Goal: Check status

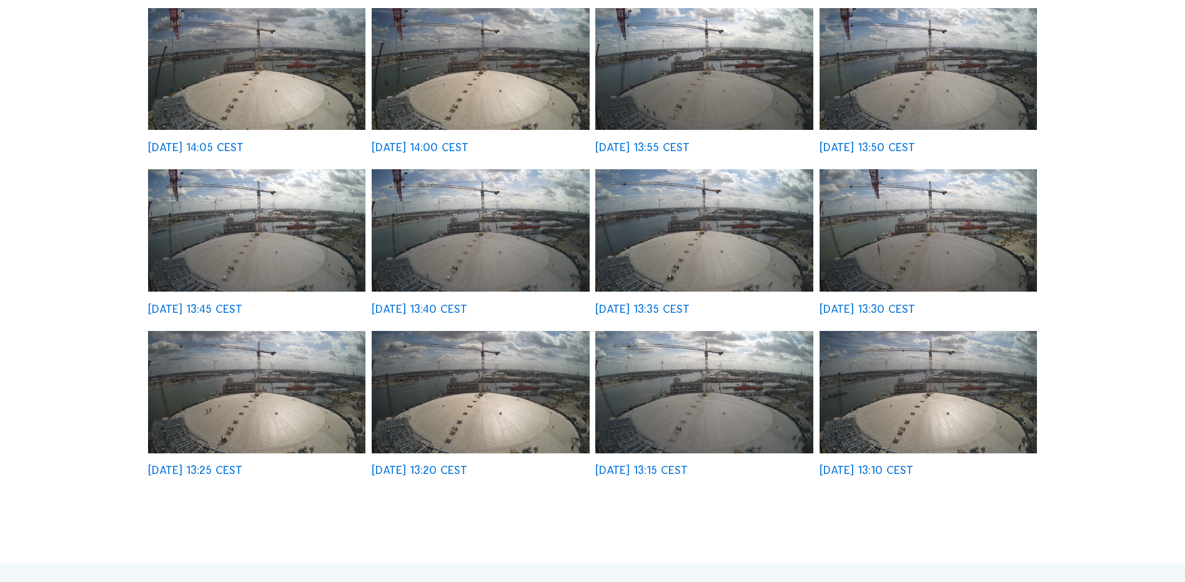
scroll to position [375, 0]
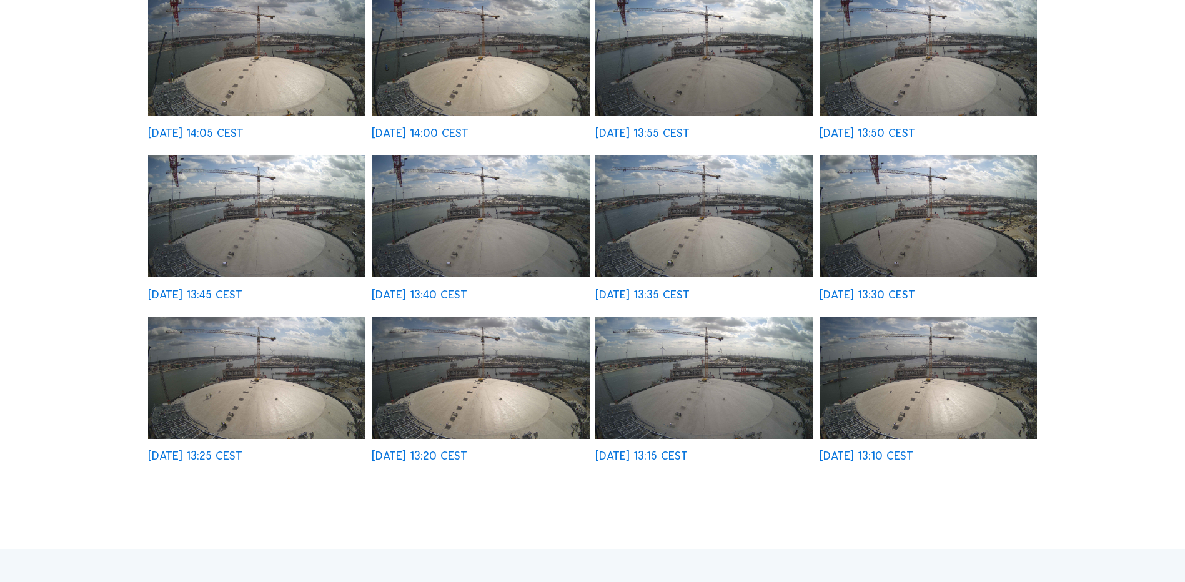
click at [258, 231] on img at bounding box center [256, 216] width 217 height 122
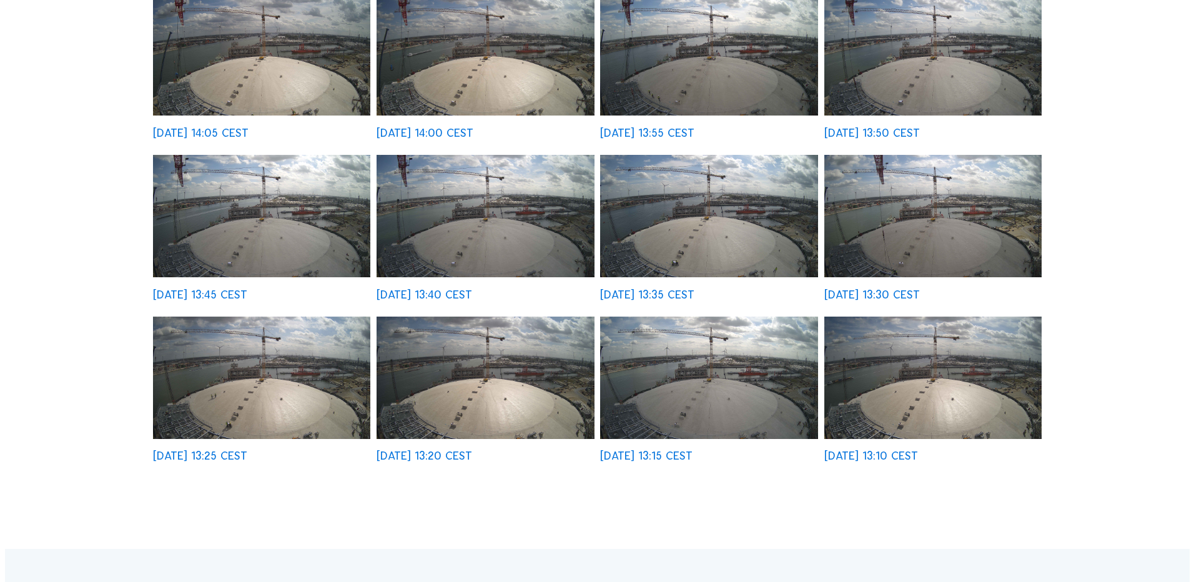
scroll to position [376, 0]
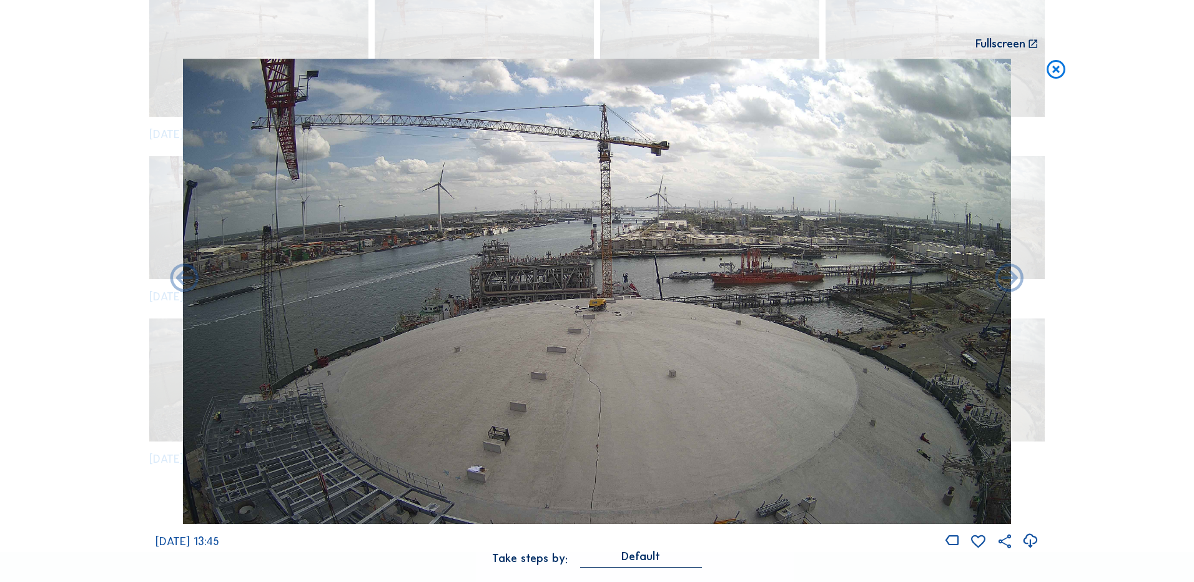
click at [1030, 539] on icon at bounding box center [1030, 541] width 17 height 21
drag, startPoint x: 57, startPoint y: 324, endPoint x: 364, endPoint y: 254, distance: 315.3
click at [57, 324] on div "Scroll to travel through time | Press 'Alt' Button + Scroll to Zoom | Click and…" at bounding box center [597, 291] width 1194 height 582
click at [1056, 68] on icon at bounding box center [1056, 70] width 22 height 23
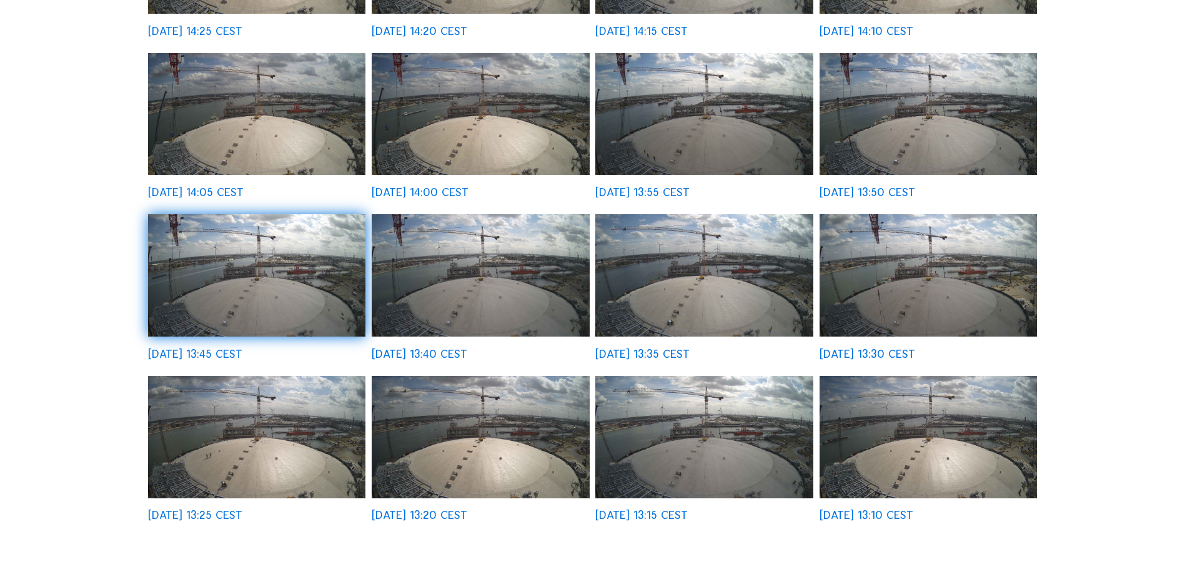
scroll to position [375, 0]
